Goal: Browse casually: Explore the website without a specific task or goal

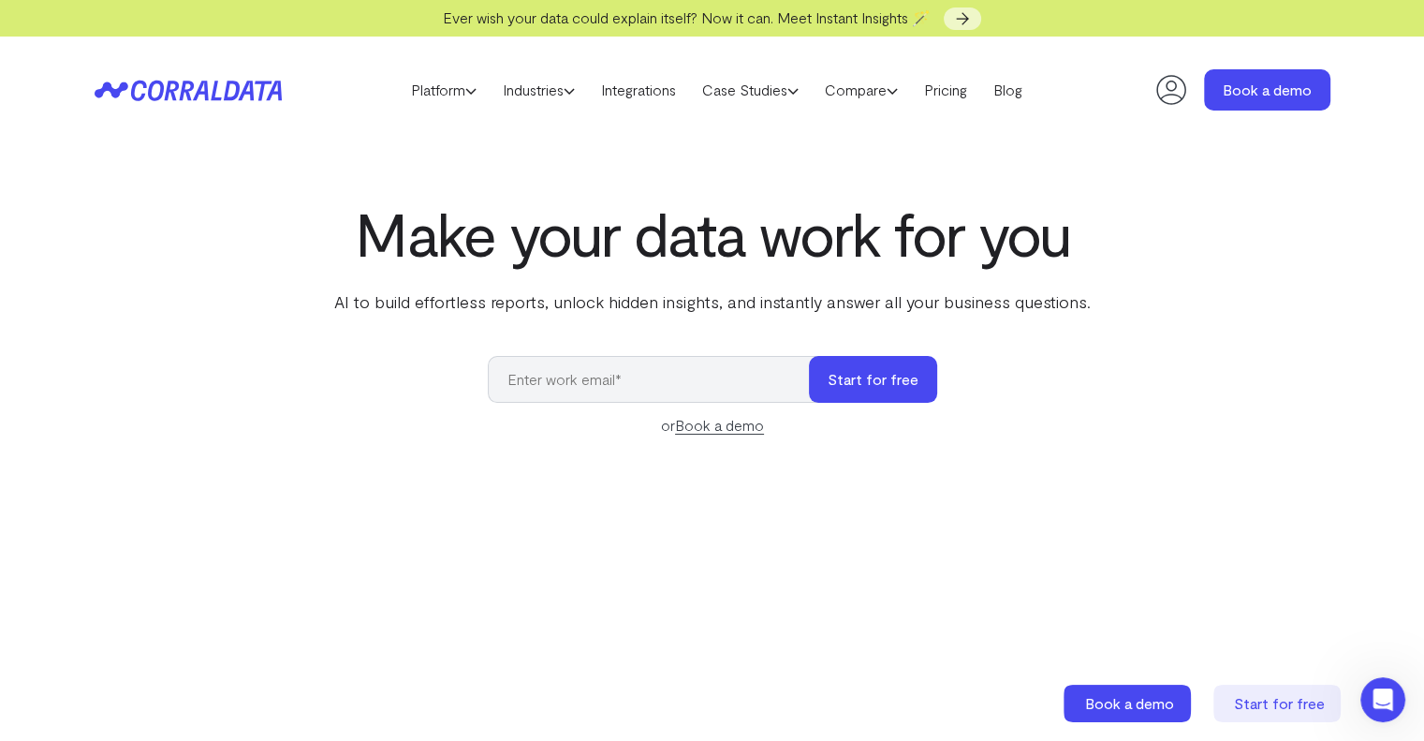
drag, startPoint x: 221, startPoint y: 295, endPoint x: 601, endPoint y: 252, distance: 382.6
click at [232, 291] on div "Make your data work for you AI to build effortless reports, unlock hidden insig…" at bounding box center [712, 617] width 1349 height 837
click at [640, 238] on h1 "Make your data work for you" at bounding box center [713, 232] width 764 height 67
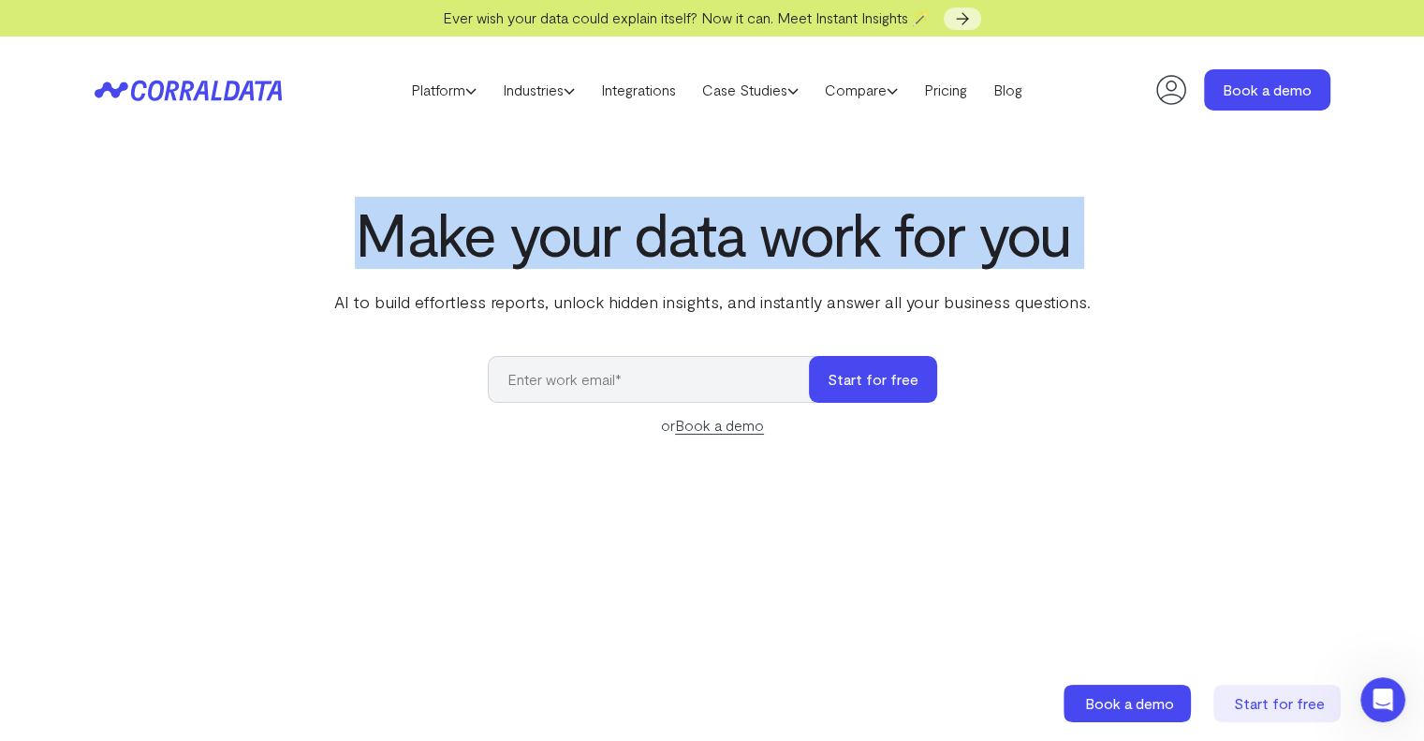
drag, startPoint x: 640, startPoint y: 238, endPoint x: 740, endPoint y: 237, distance: 100.2
click at [663, 237] on h1 "Make your data work for you" at bounding box center [713, 232] width 764 height 67
click at [1142, 241] on div "Make your data work for you AI to build effortless reports, unlock hidden insig…" at bounding box center [712, 617] width 1349 height 837
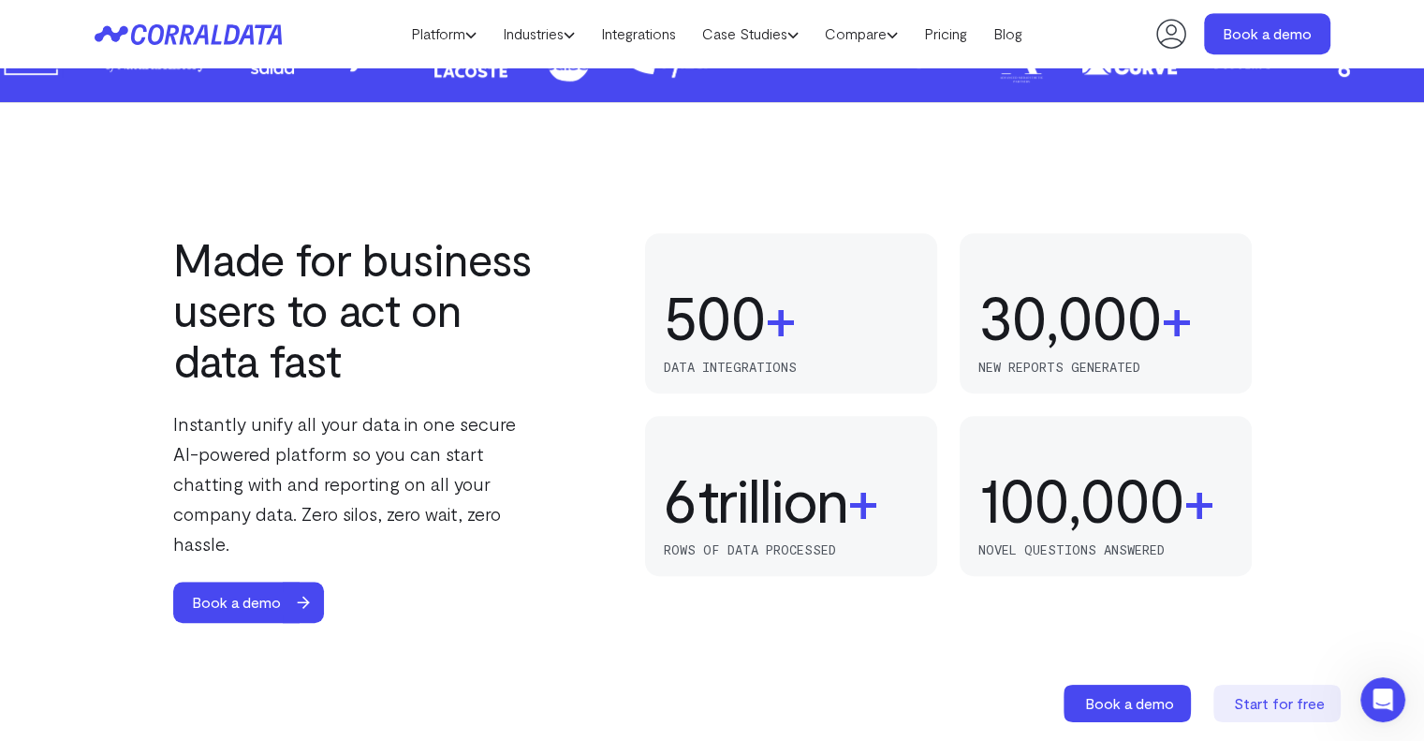
scroll to position [1271, 0]
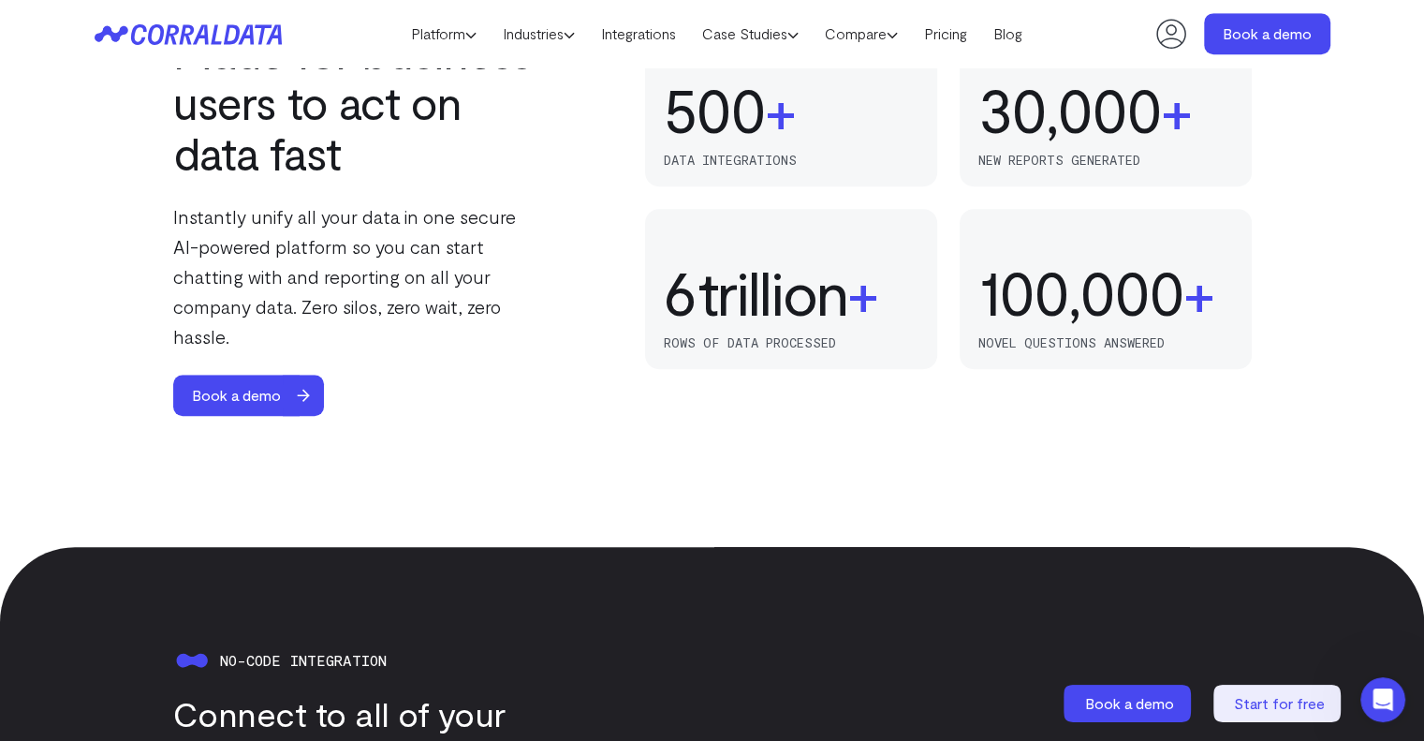
click at [386, 243] on p "Instantly unify all your data in one secure AI-powered platform so you can star…" at bounding box center [358, 276] width 371 height 150
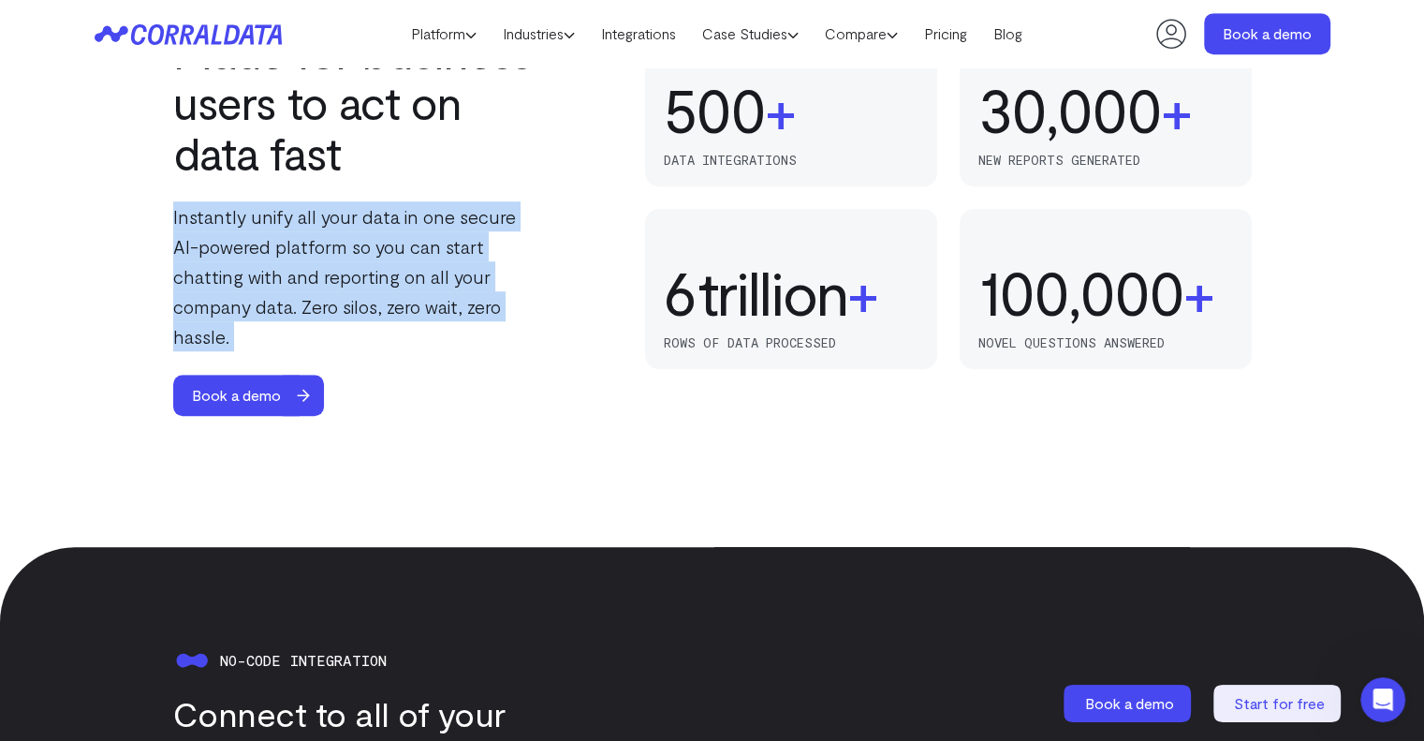
drag, startPoint x: 386, startPoint y: 243, endPoint x: 536, endPoint y: 304, distance: 161.7
click at [387, 243] on p "Instantly unify all your data in one secure AI-powered platform so you can star…" at bounding box center [358, 276] width 371 height 150
click at [536, 304] on p "Instantly unify all your data in one secure AI-powered platform so you can star…" at bounding box center [358, 276] width 371 height 150
drag, startPoint x: 490, startPoint y: 302, endPoint x: 281, endPoint y: 245, distance: 216.5
click at [128, 224] on div "Made for business users to act on data fast Instantly unify all your data in on…" at bounding box center [712, 221] width 1349 height 390
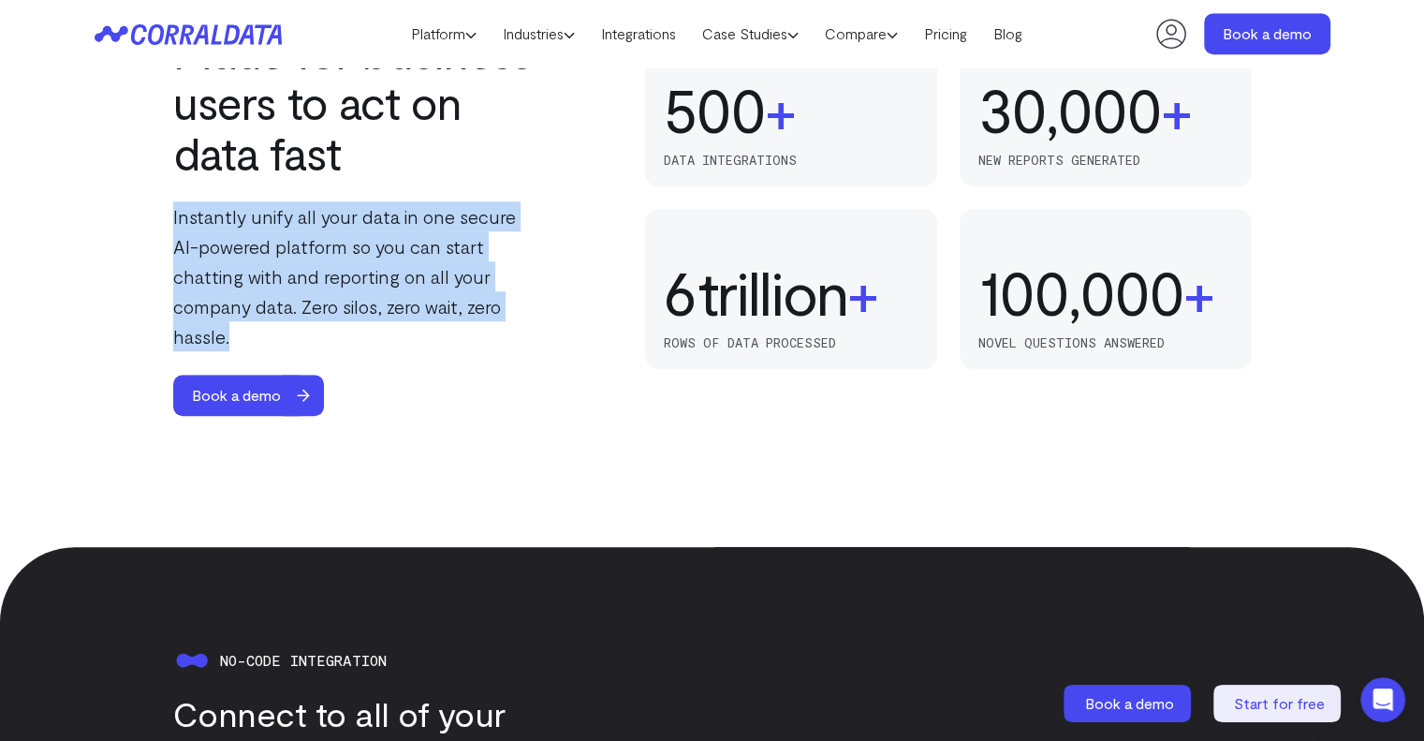
click at [281, 245] on p "Instantly unify all your data in one secure AI-powered platform so you can star…" at bounding box center [358, 276] width 371 height 150
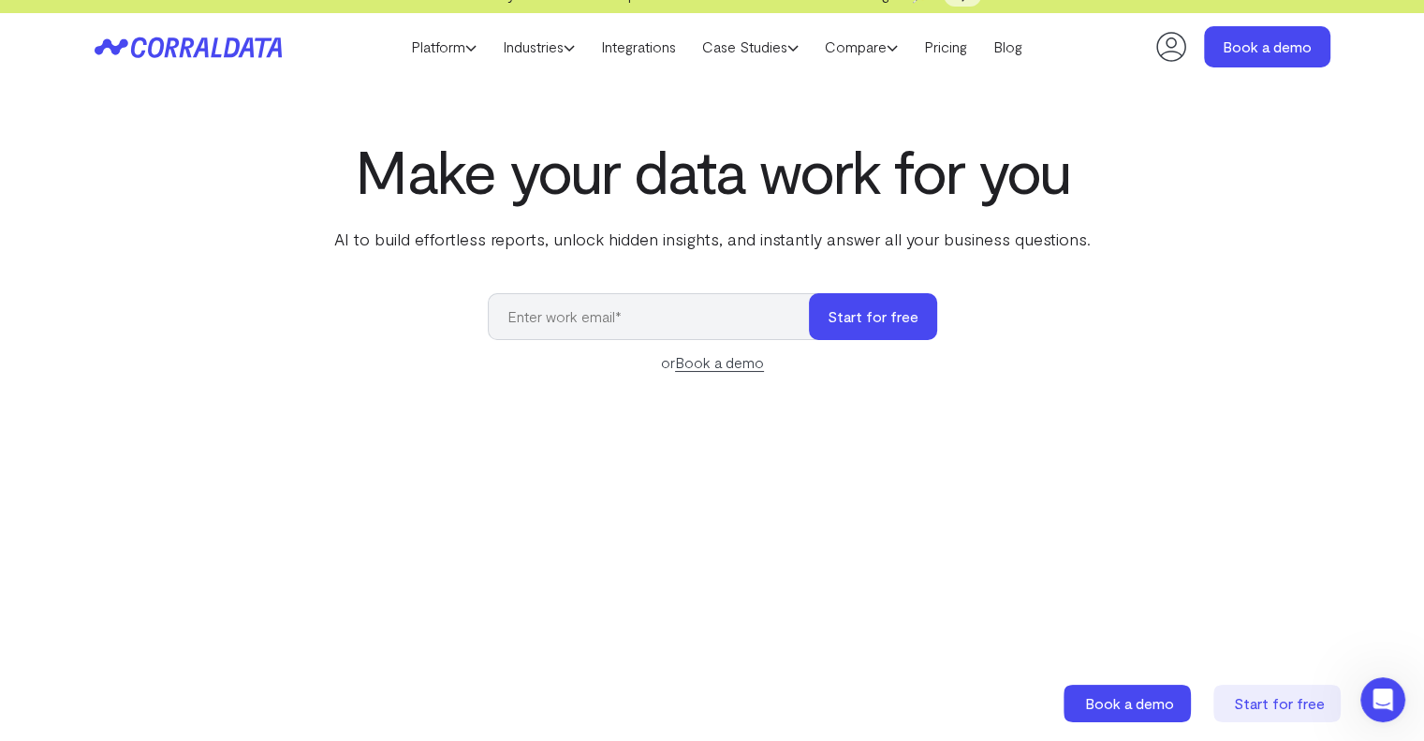
scroll to position [0, 0]
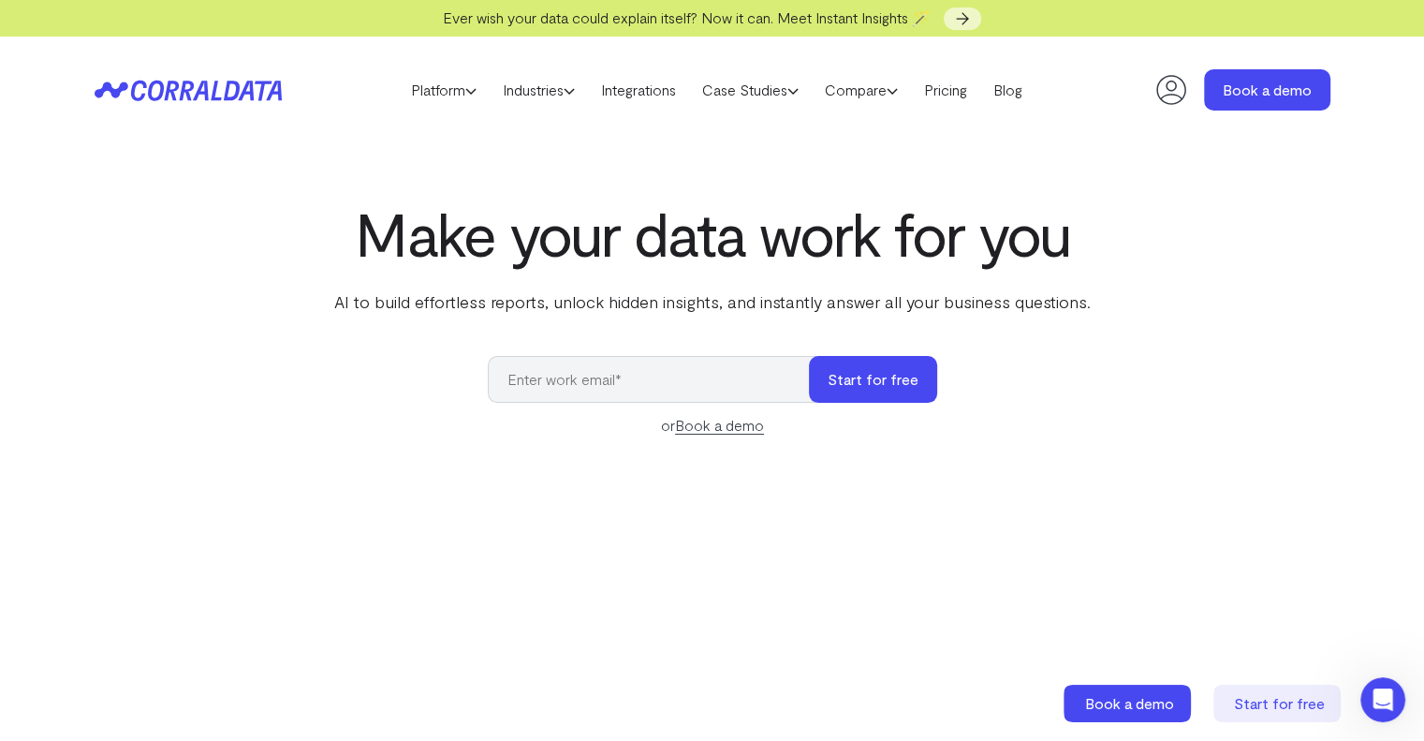
click at [687, 223] on h1 "Make your data work for you" at bounding box center [713, 232] width 764 height 67
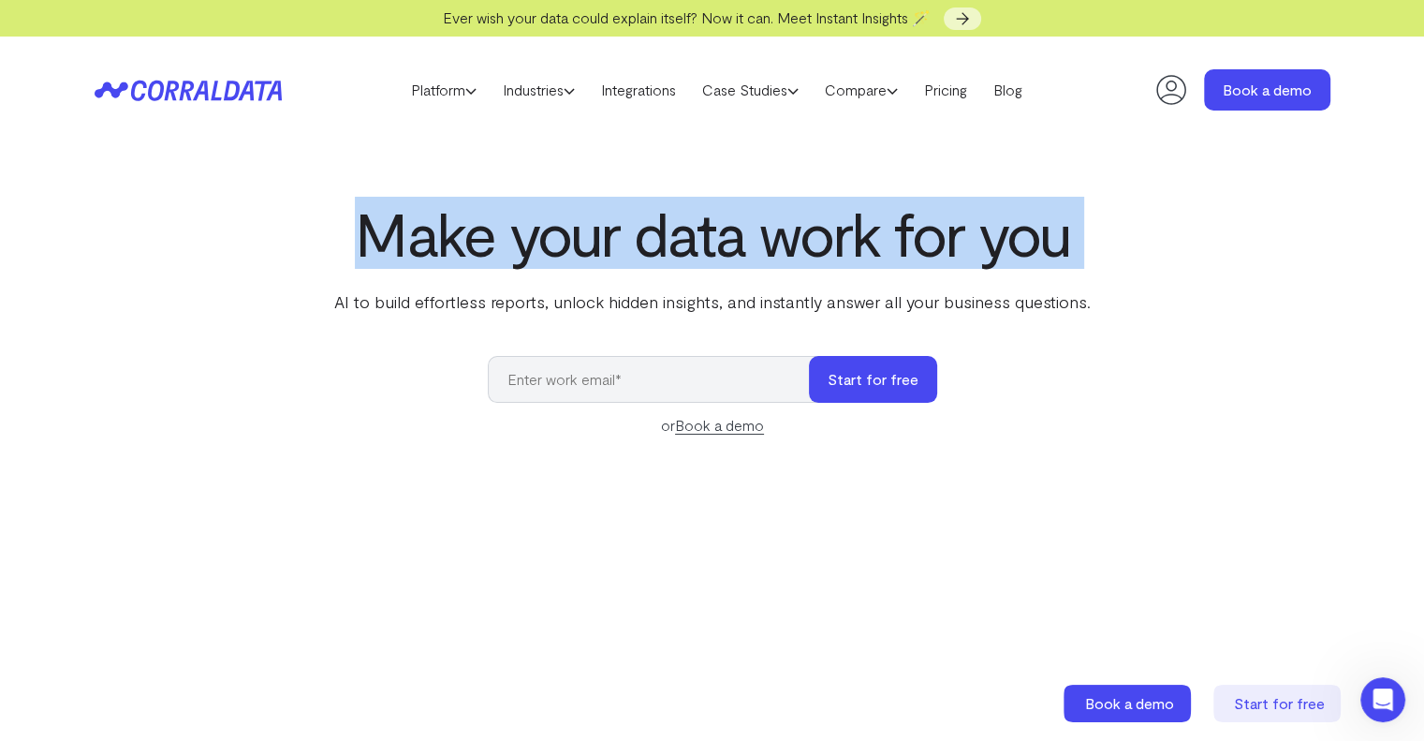
drag, startPoint x: 687, startPoint y: 223, endPoint x: 1227, endPoint y: 254, distance: 540.3
click at [709, 227] on h1 "Make your data work for you" at bounding box center [713, 232] width 764 height 67
click at [1229, 254] on div "Make your data work for you AI to build effortless reports, unlock hidden insig…" at bounding box center [712, 617] width 1349 height 837
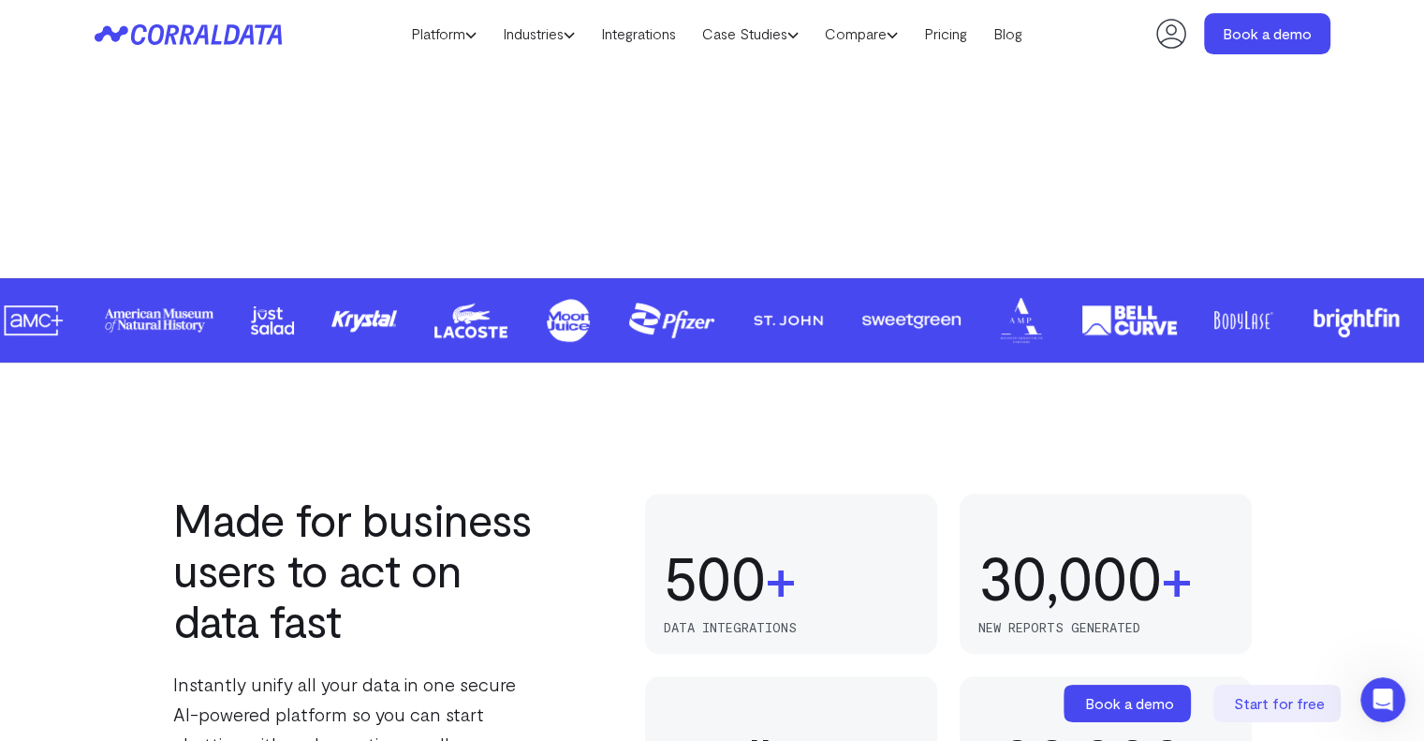
scroll to position [1178, 0]
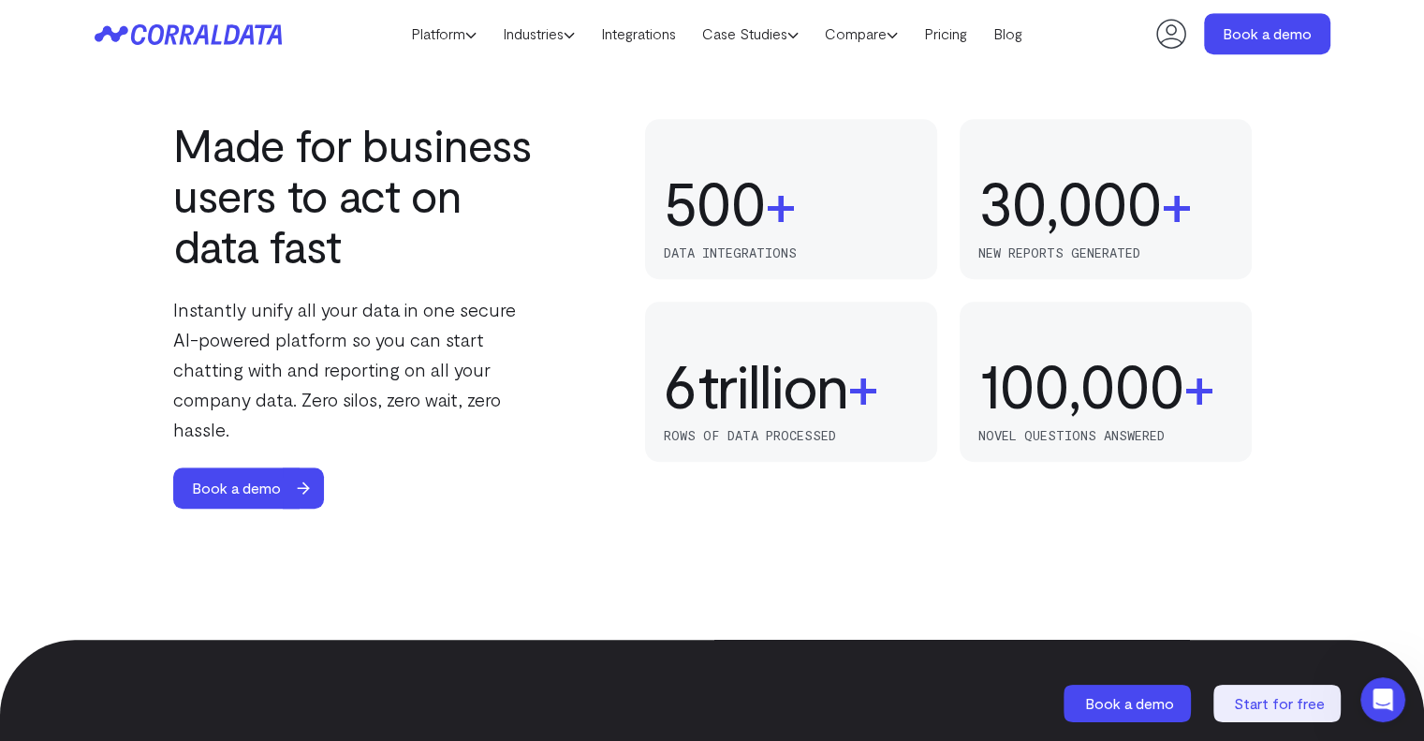
click at [506, 348] on p "Instantly unify all your data in one secure AI-powered platform so you can star…" at bounding box center [358, 369] width 371 height 150
click at [505, 348] on p "Instantly unify all your data in one secure AI-powered platform so you can star…" at bounding box center [358, 369] width 371 height 150
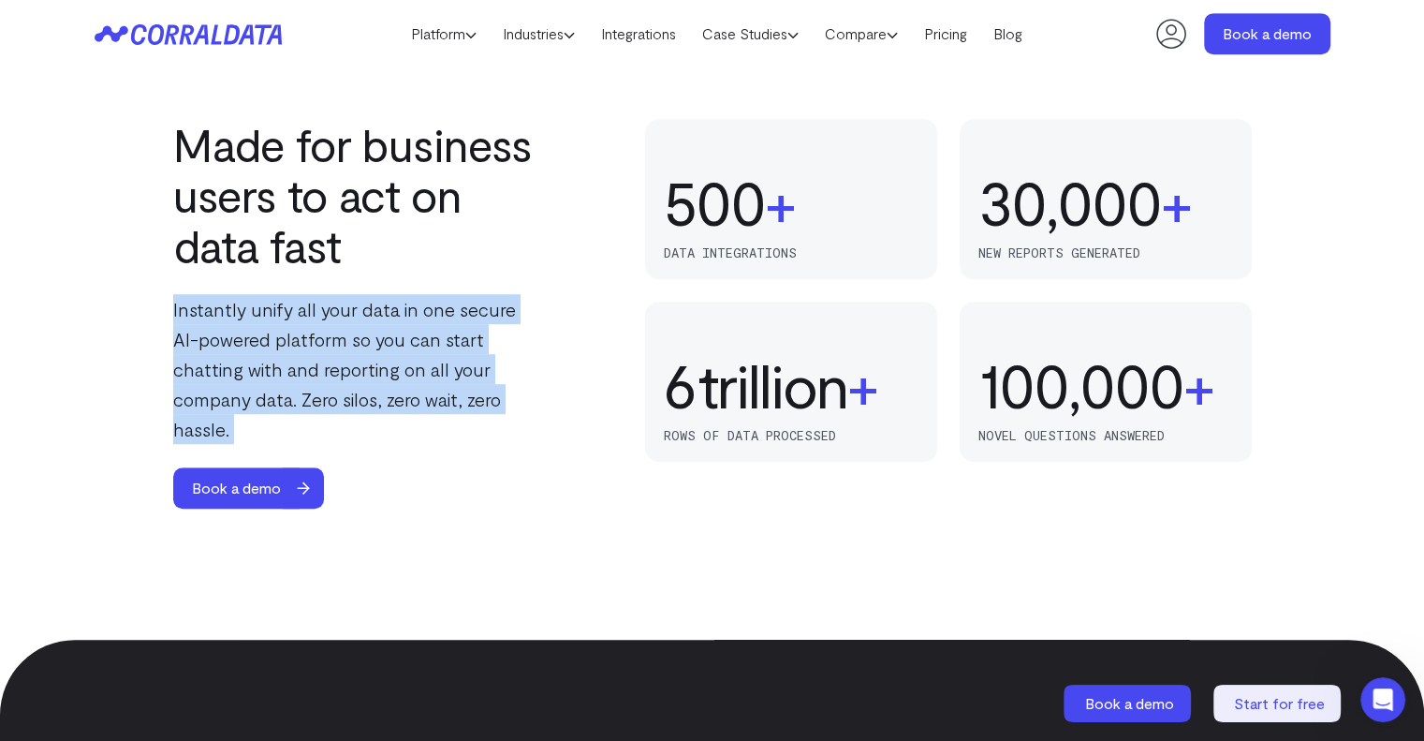
drag, startPoint x: 505, startPoint y: 348, endPoint x: 562, endPoint y: 363, distance: 59.1
click at [506, 348] on p "Instantly unify all your data in one secure AI-powered platform so you can star…" at bounding box center [358, 369] width 371 height 150
click at [592, 383] on div "Made for business users to act on data fast Instantly unify all your data in on…" at bounding box center [712, 314] width 1079 height 390
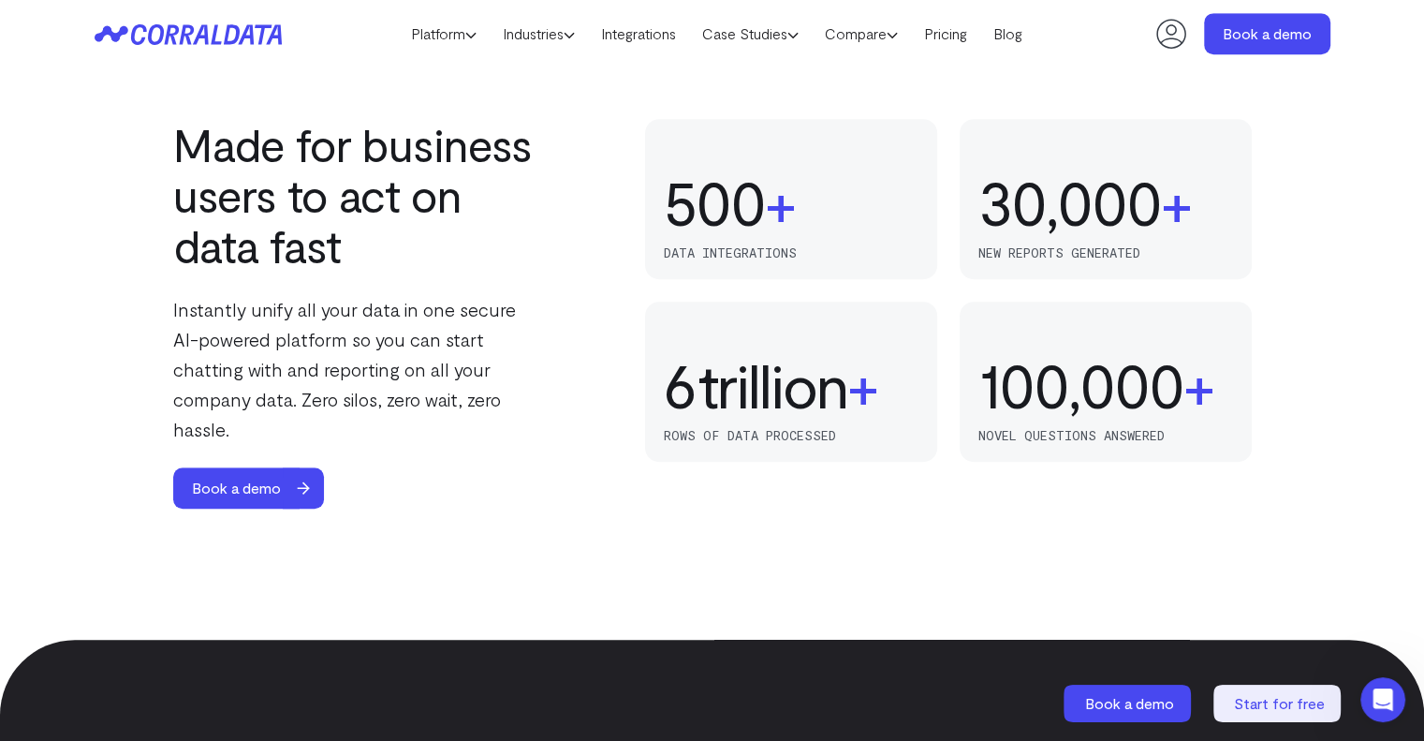
click at [282, 183] on h2 "Made for business users to act on data fast" at bounding box center [358, 195] width 371 height 152
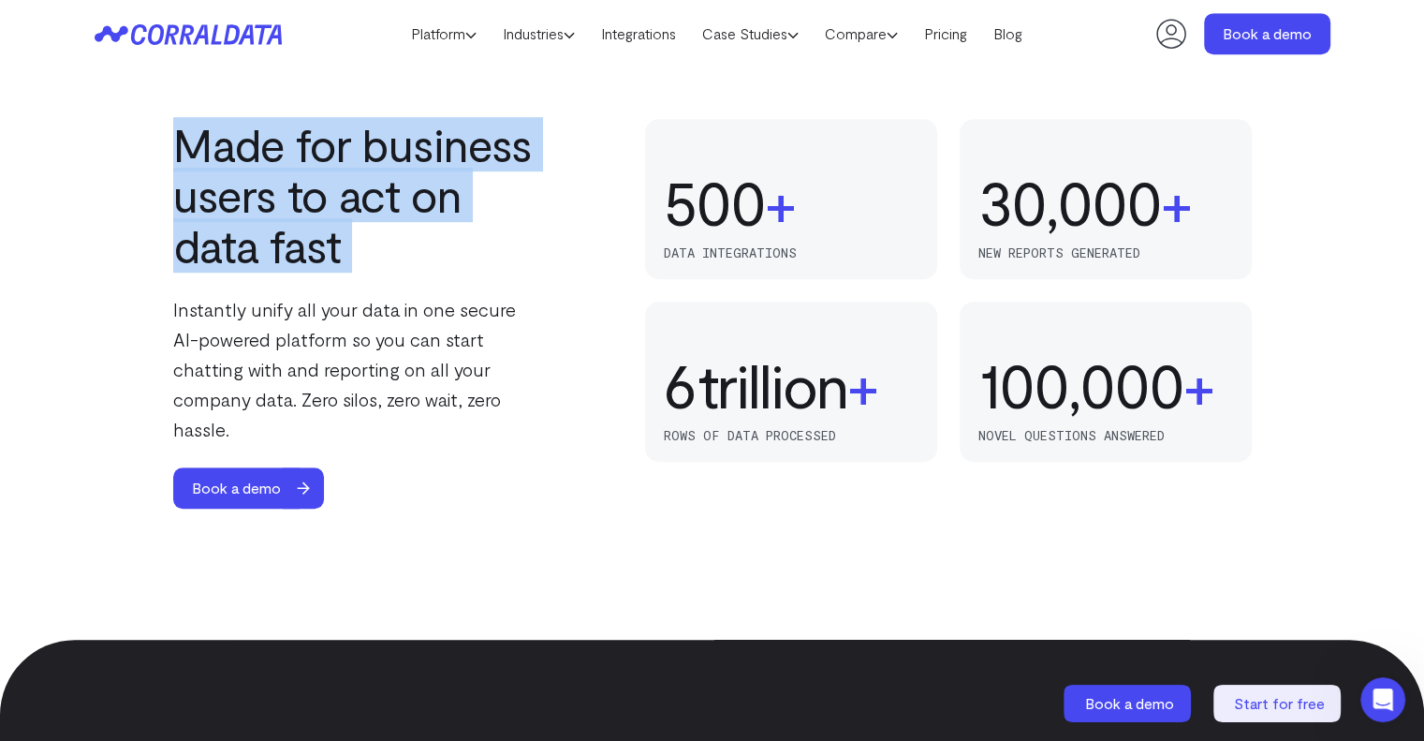
drag, startPoint x: 282, startPoint y: 183, endPoint x: 532, endPoint y: 244, distance: 257.6
click at [285, 184] on h2 "Made for business users to act on data fast" at bounding box center [358, 195] width 371 height 152
click at [532, 244] on h2 "Made for business users to act on data fast" at bounding box center [358, 195] width 371 height 152
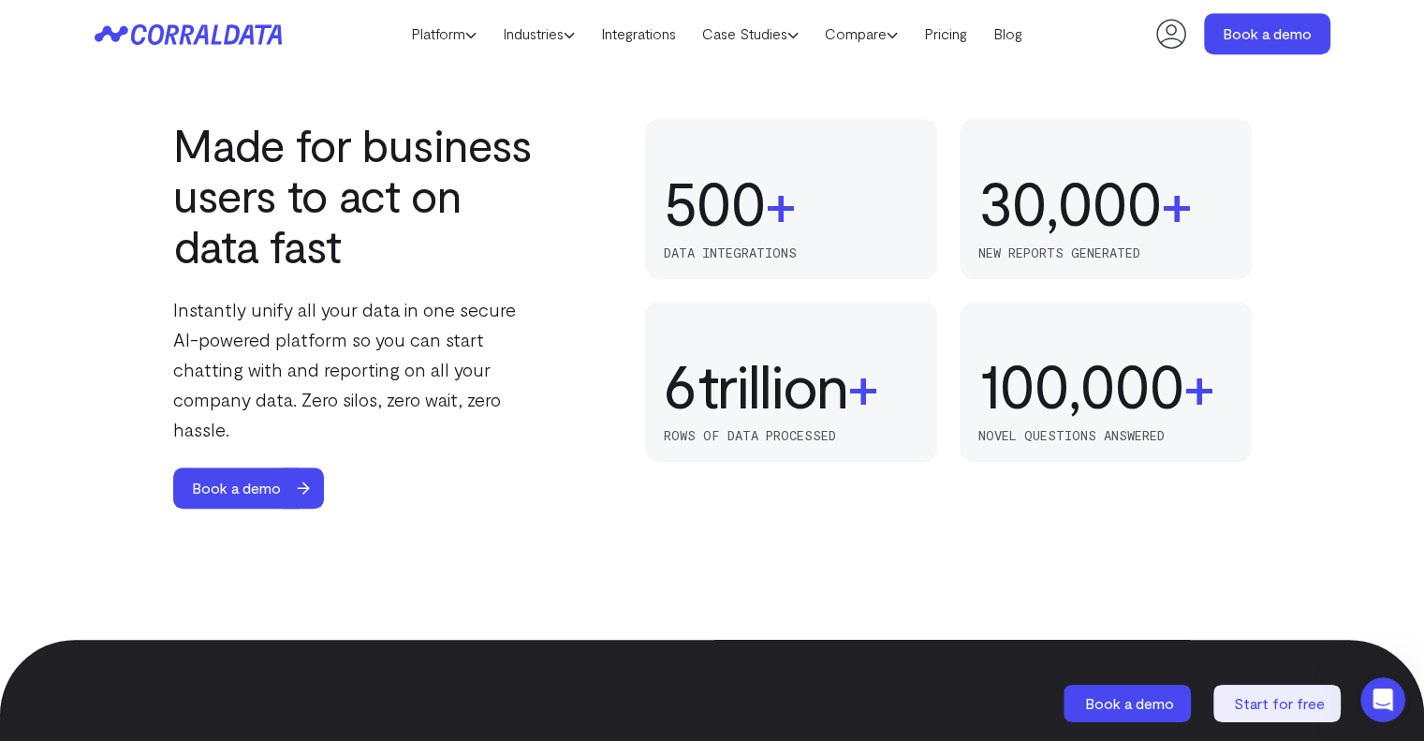
click at [445, 362] on p "Instantly unify all your data in one secure AI-powered platform so you can star…" at bounding box center [358, 369] width 371 height 150
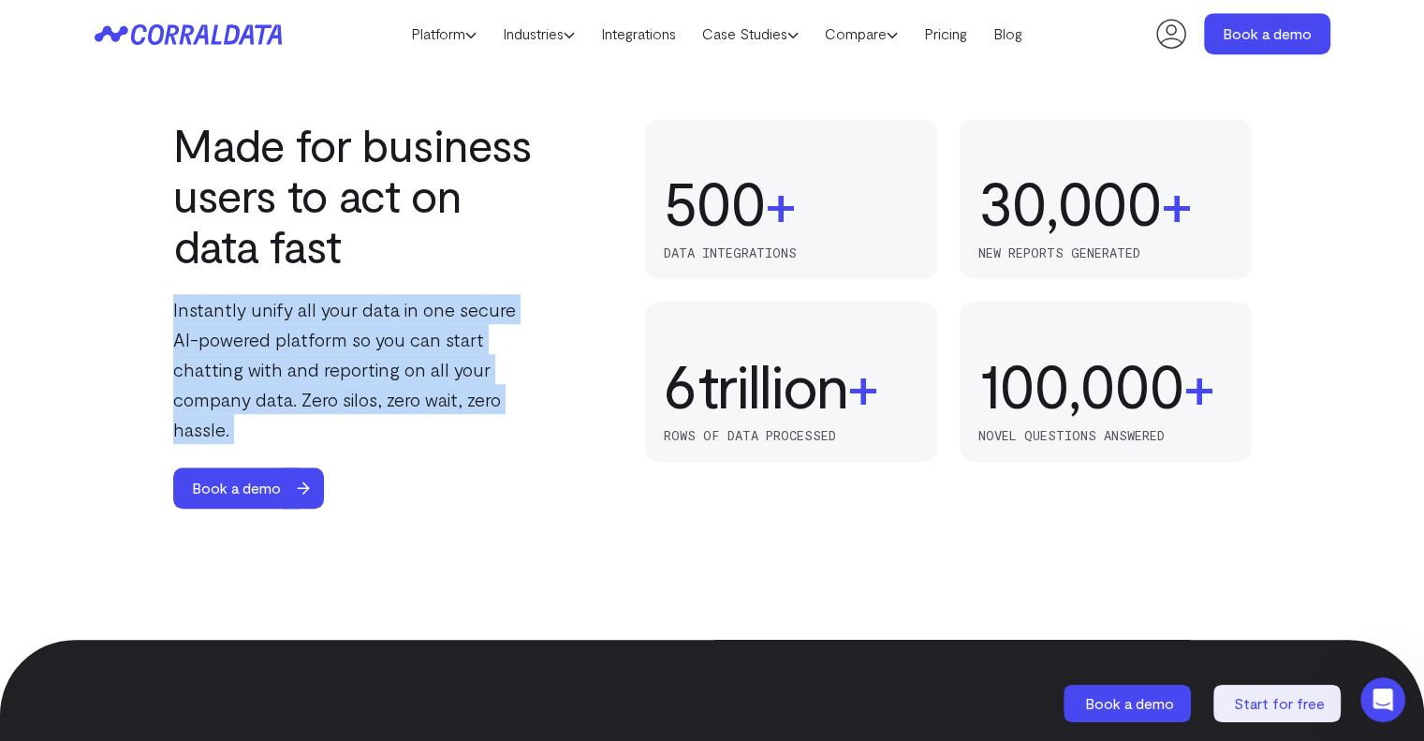
drag, startPoint x: 445, startPoint y: 362, endPoint x: 528, endPoint y: 396, distance: 89.9
click at [450, 364] on p "Instantly unify all your data in one secure AI-powered platform so you can star…" at bounding box center [358, 369] width 371 height 150
click at [528, 396] on p "Instantly unify all your data in one secure AI-powered platform so you can star…" at bounding box center [358, 369] width 371 height 150
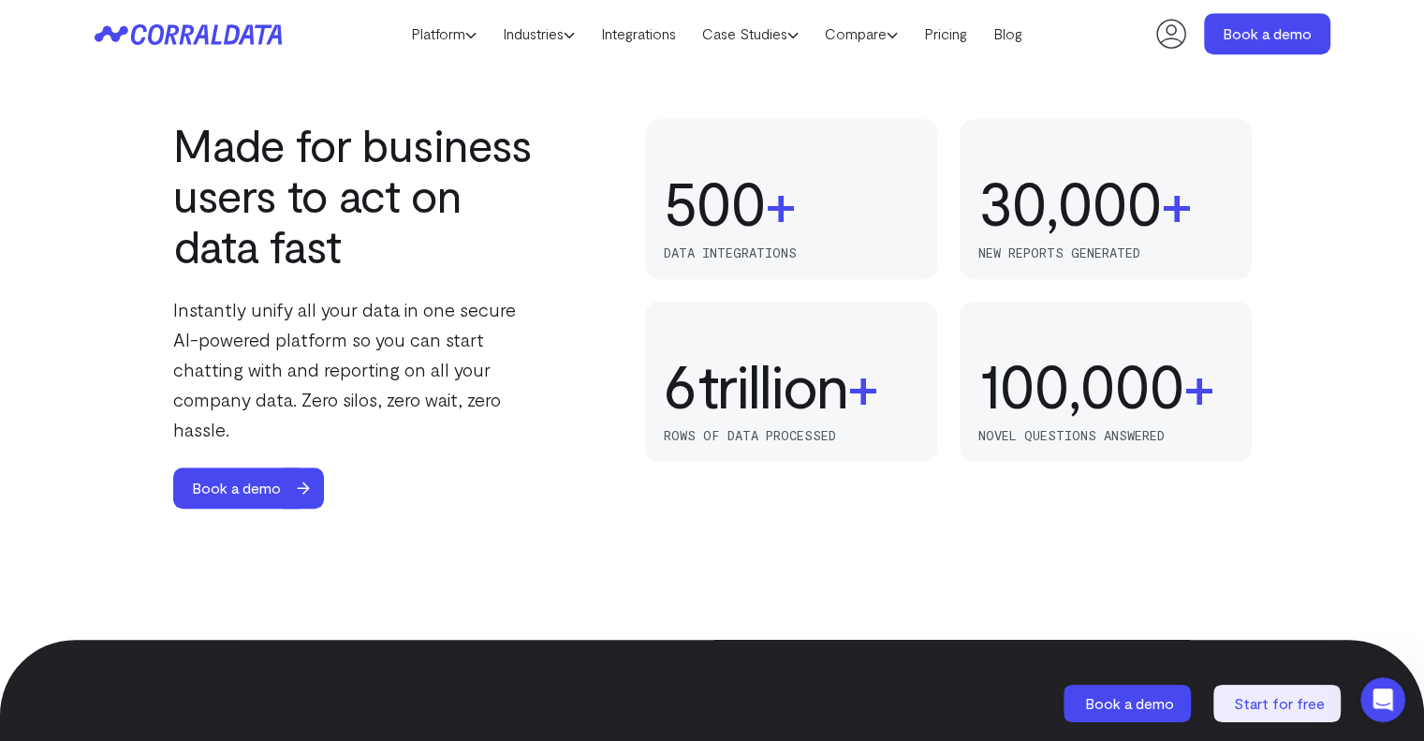
click at [451, 368] on p "Instantly unify all your data in one secure AI-powered platform so you can star…" at bounding box center [358, 369] width 371 height 150
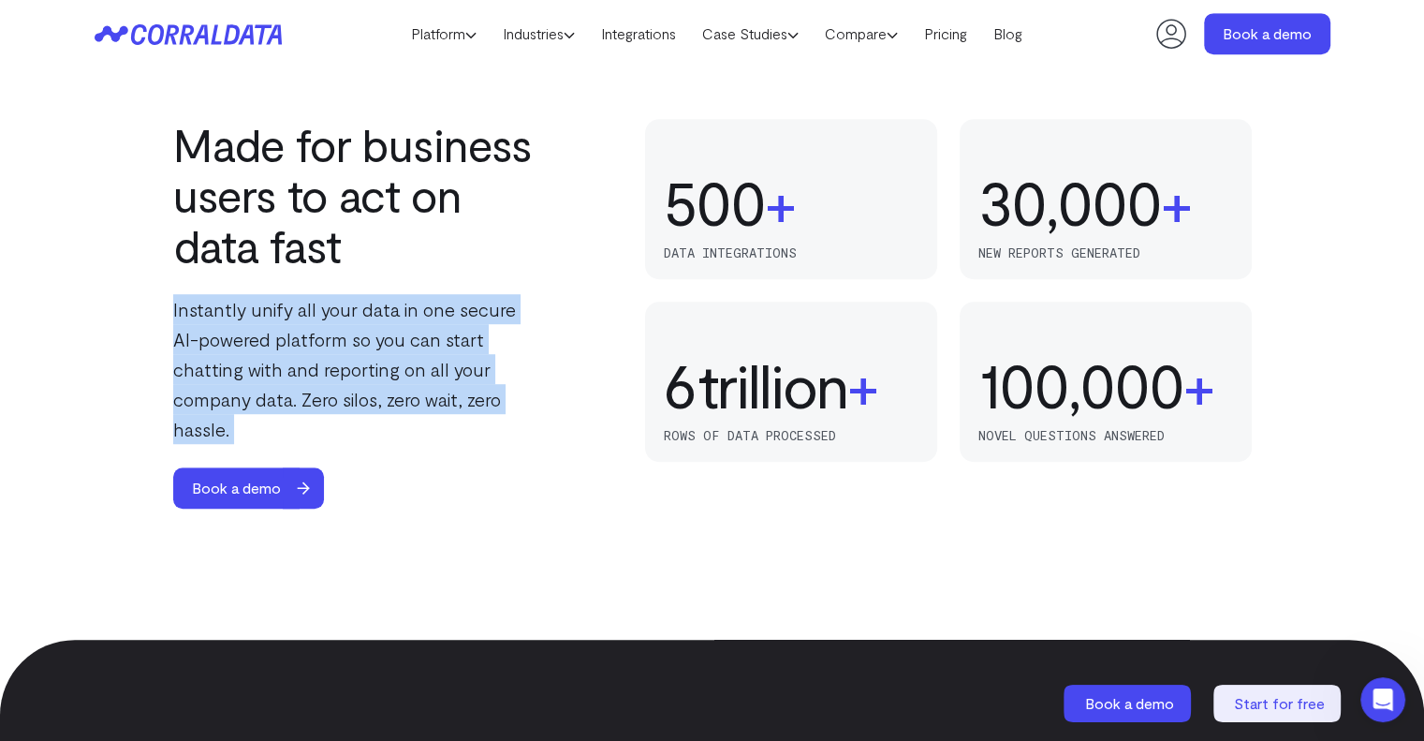
drag, startPoint x: 451, startPoint y: 368, endPoint x: 547, endPoint y: 392, distance: 98.6
click at [451, 369] on p "Instantly unify all your data in one secure AI-powered platform so you can star…" at bounding box center [358, 369] width 371 height 150
click at [547, 392] on div "Made for business users to act on data fast Instantly unify all your data in on…" at bounding box center [712, 314] width 1079 height 390
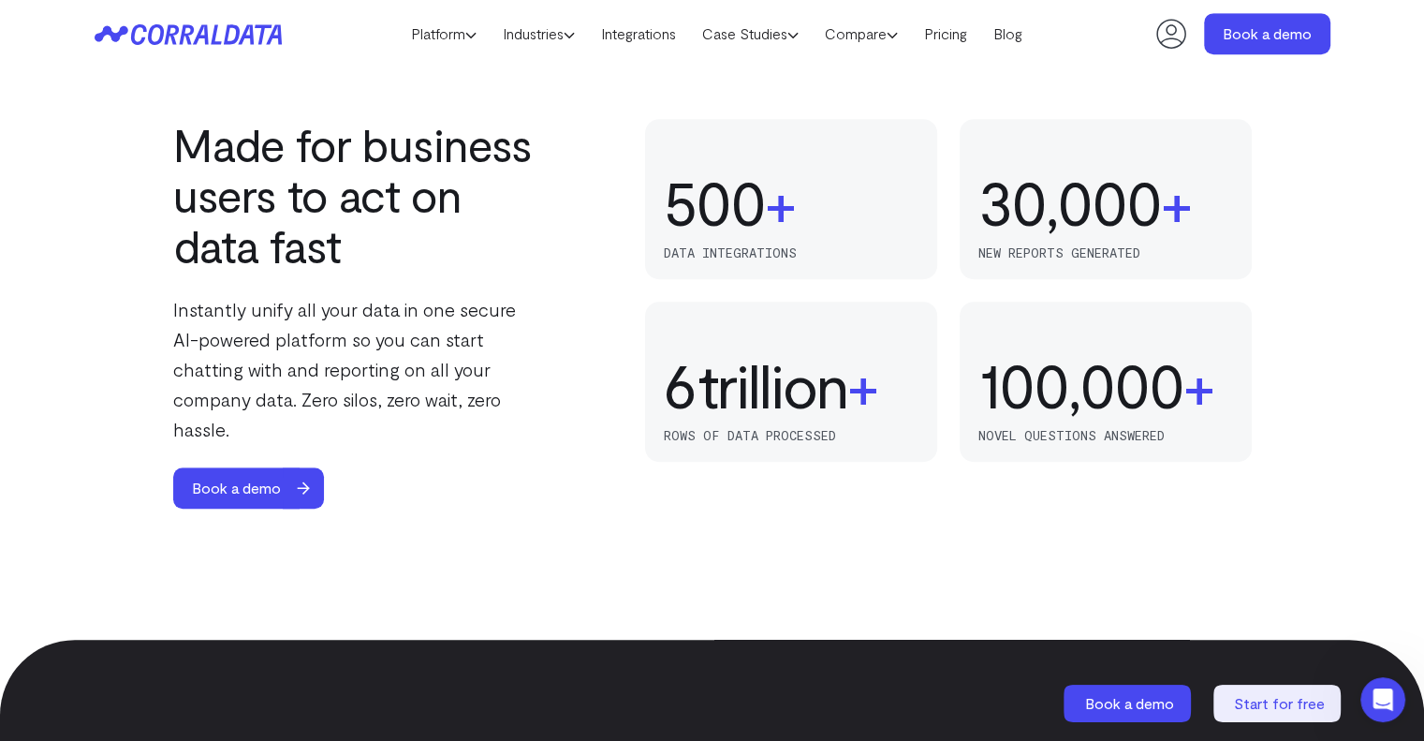
click at [367, 311] on p "Instantly unify all your data in one secure AI-powered platform so you can star…" at bounding box center [358, 369] width 371 height 150
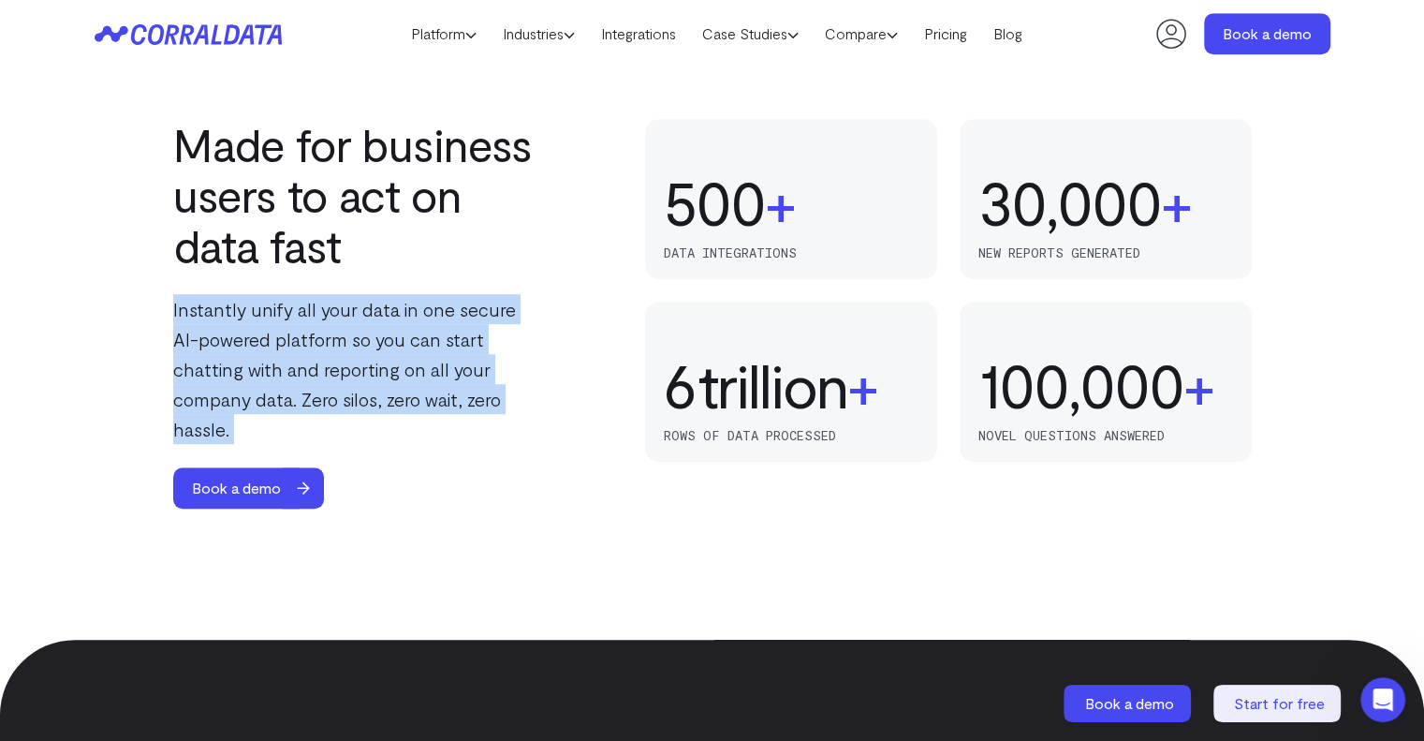
drag, startPoint x: 367, startPoint y: 311, endPoint x: 528, endPoint y: 381, distance: 175.7
click at [369, 313] on p "Instantly unify all your data in one secure AI-powered platform so you can star…" at bounding box center [358, 369] width 371 height 150
click at [528, 381] on p "Instantly unify all your data in one secure AI-powered platform so you can star…" at bounding box center [358, 369] width 371 height 150
